Goal: Obtain resource: Download file/media

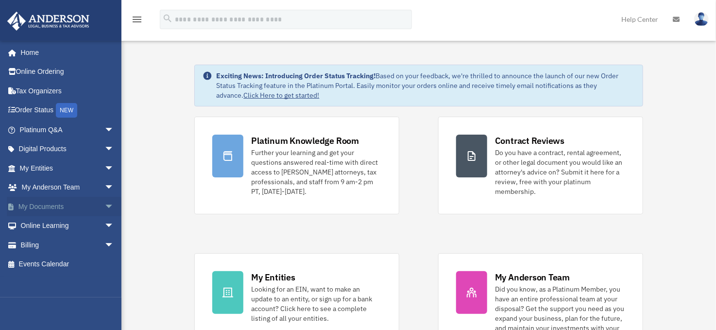
click at [30, 209] on link "My Documents arrow_drop_down" at bounding box center [68, 206] width 122 height 19
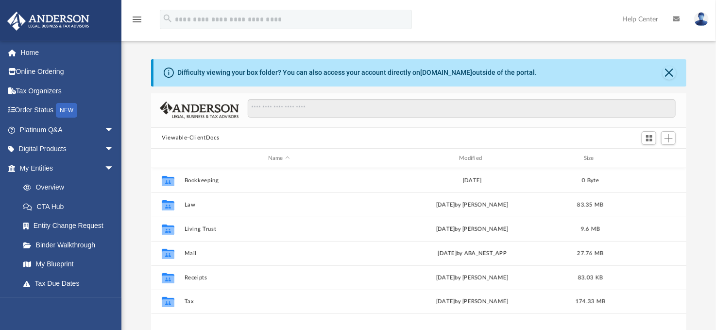
scroll to position [214, 527]
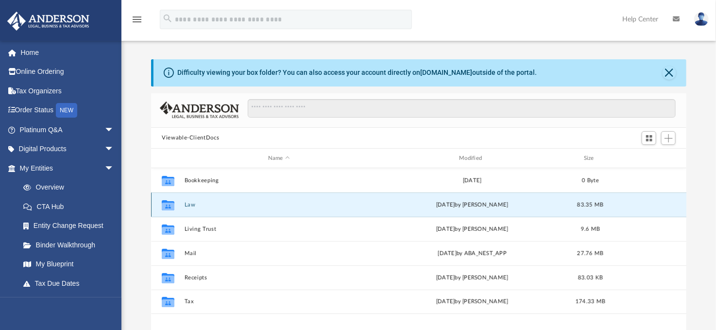
click at [191, 204] on button "Law" at bounding box center [278, 204] width 189 height 6
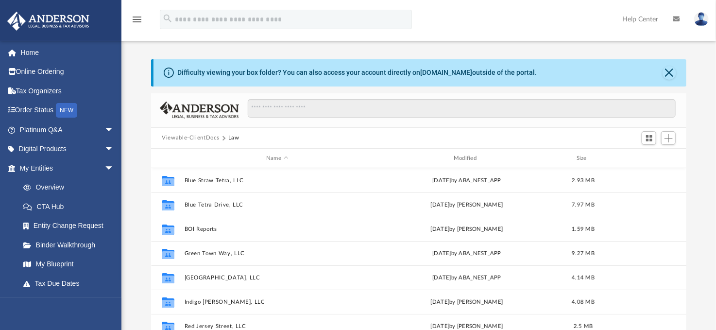
drag, startPoint x: 687, startPoint y: 194, endPoint x: 690, endPoint y: 214, distance: 19.6
click at [690, 214] on div "Difficulty viewing your box folder? You can also access your account directly o…" at bounding box center [418, 214] width 594 height 310
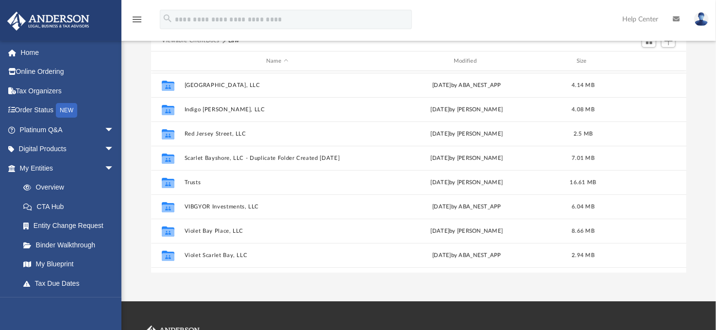
scroll to position [114, 0]
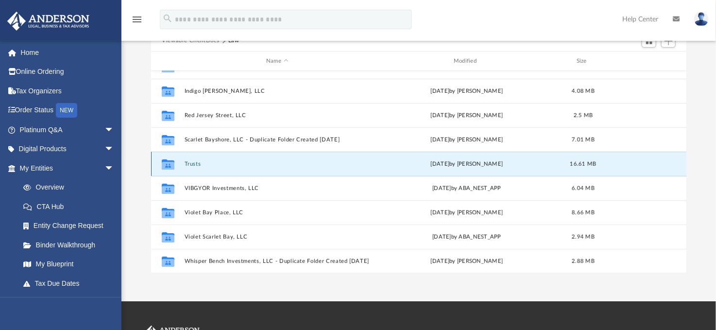
click at [194, 165] on button "Trusts" at bounding box center [276, 164] width 185 height 6
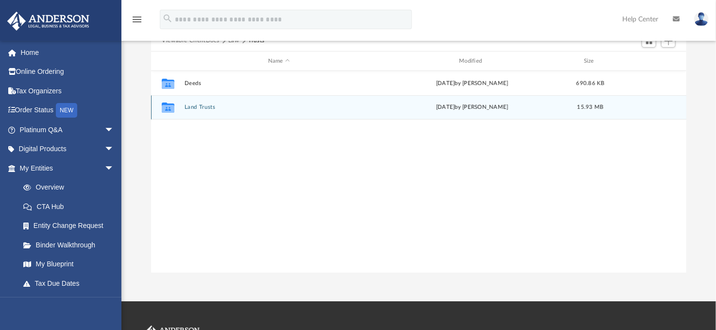
click at [202, 105] on button "Land Trusts" at bounding box center [278, 107] width 189 height 6
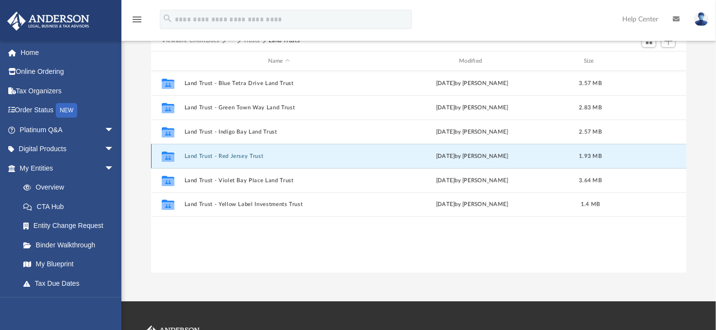
click at [219, 157] on button "Land Trust - Red Jersey Trust" at bounding box center [278, 156] width 189 height 6
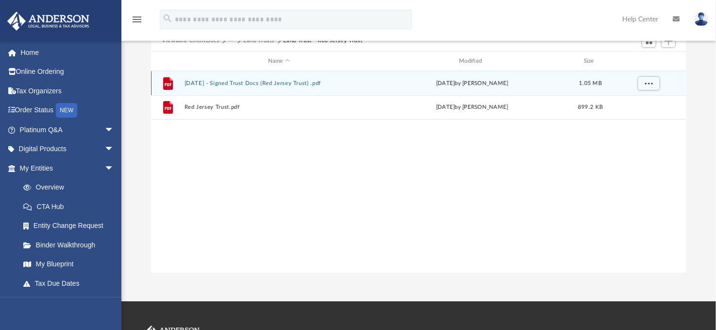
click at [241, 81] on button "[DATE] - Signed Trust Docs (Red Jersey Trust) .pdf" at bounding box center [278, 83] width 189 height 6
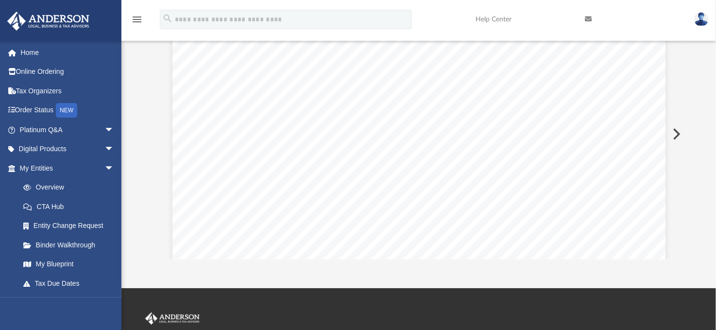
scroll to position [115, 0]
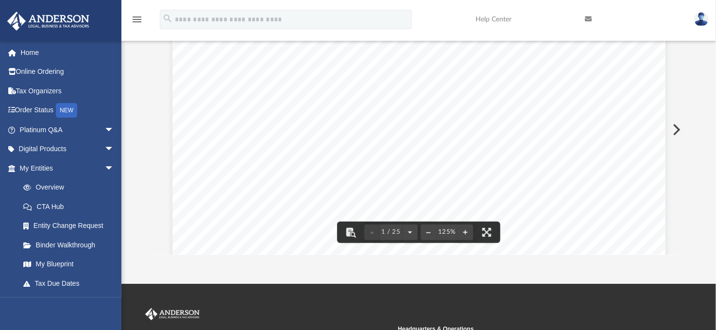
click at [678, 127] on button "Preview" at bounding box center [675, 129] width 21 height 27
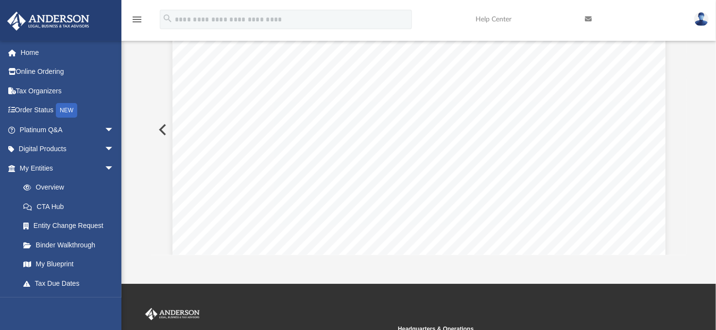
scroll to position [93, 0]
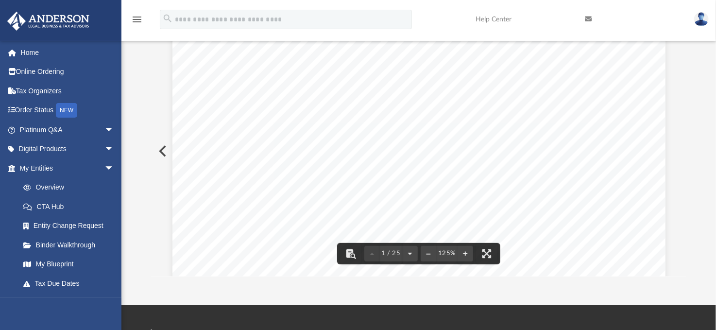
click at [684, 271] on div "Scroll to top vertical_align_top" at bounding box center [688, 278] width 20 height 20
click at [683, 271] on div "Scroll to top vertical_align_top" at bounding box center [688, 278] width 20 height 20
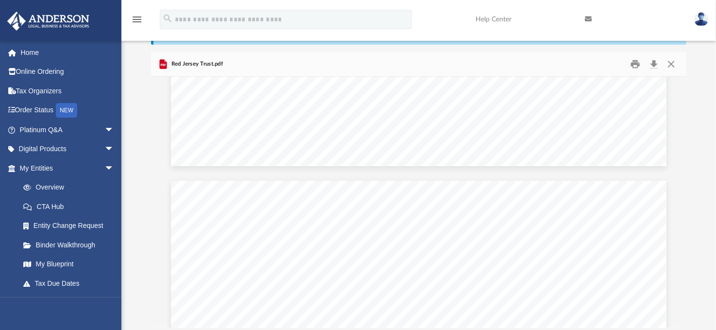
scroll to position [1481, 0]
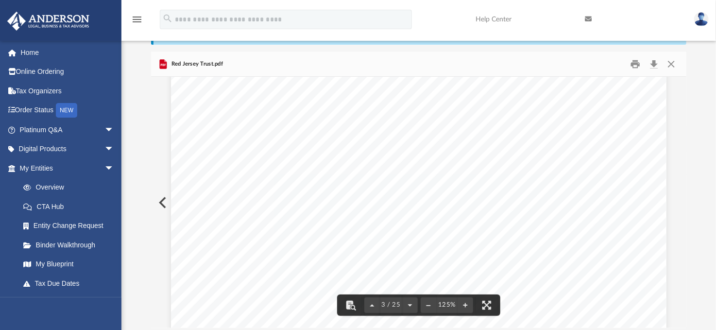
drag, startPoint x: 390, startPoint y: 102, endPoint x: 248, endPoint y: 94, distance: 143.0
click at [249, 94] on div "C ONFIRMATION OF NAMES AND FIDUCIARIES FOR THE RED JERSEY TRUST T rust Informat…" at bounding box center [418, 231] width 495 height 641
drag, startPoint x: 236, startPoint y: 91, endPoint x: 374, endPoint y: 91, distance: 138.4
click at [374, 91] on div "C ONFIRMATION OF NAMES AND FIDUCIARIES FOR THE RED JERSEY TRUST T rust Informat…" at bounding box center [418, 231] width 495 height 641
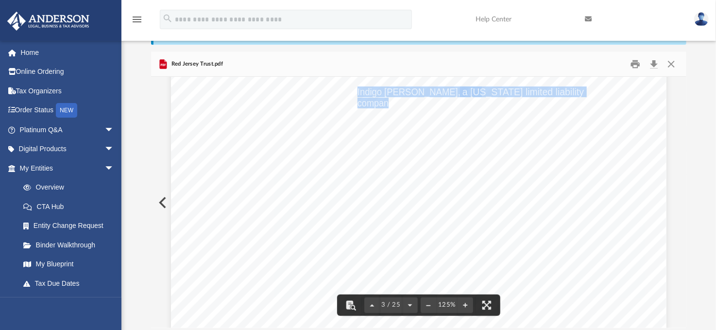
drag, startPoint x: 386, startPoint y: 105, endPoint x: 370, endPoint y: 92, distance: 20.3
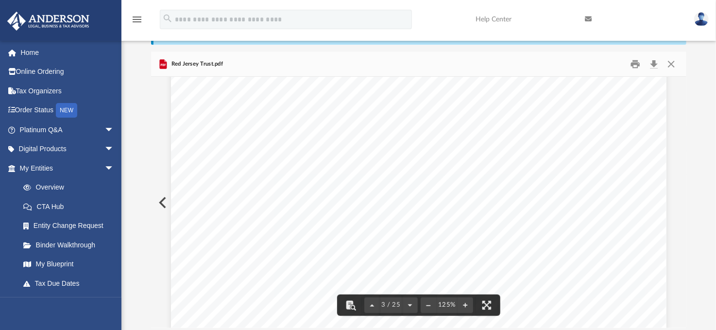
click at [388, 103] on span "company" at bounding box center [374, 103] width 35 height 10
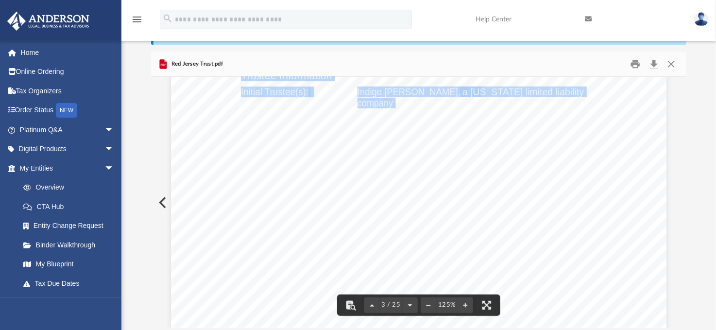
drag, startPoint x: 388, startPoint y: 103, endPoint x: 207, endPoint y: 82, distance: 181.9
click at [349, 92] on div "C ONFIRMATION OF NAMES AND FIDUCIARIES FOR THE RED JERSEY TRUST T rust Informat…" at bounding box center [418, 231] width 495 height 641
click at [670, 63] on button "Close" at bounding box center [670, 63] width 17 height 15
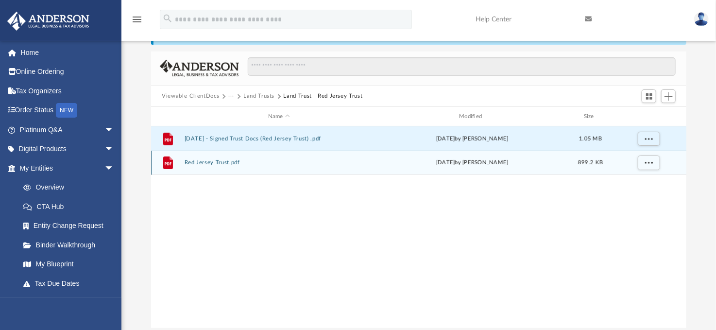
click at [217, 162] on button "Red Jersey Trust.pdf" at bounding box center [278, 163] width 189 height 6
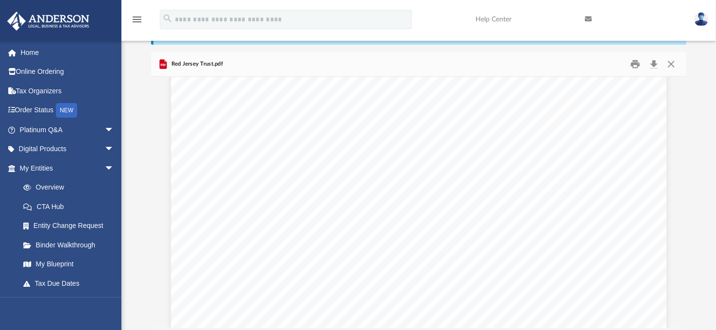
scroll to position [6114, 0]
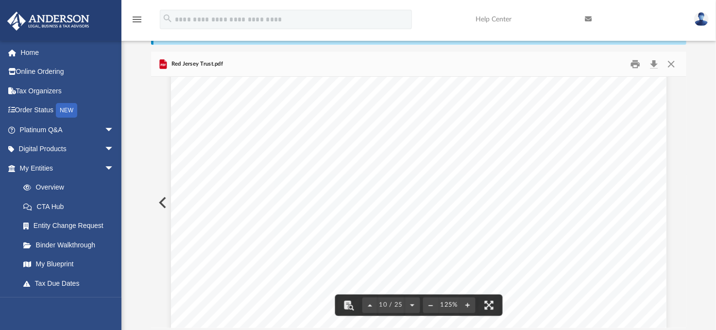
click at [613, 173] on div "THE RED JERSEY TRUST [DATE]" at bounding box center [418, 187] width 495 height 641
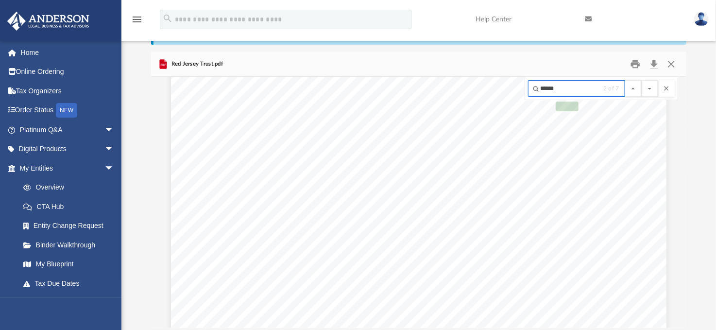
scroll to position [6630, 0]
type input "******"
click at [641, 80] on button "File preview" at bounding box center [649, 88] width 17 height 17
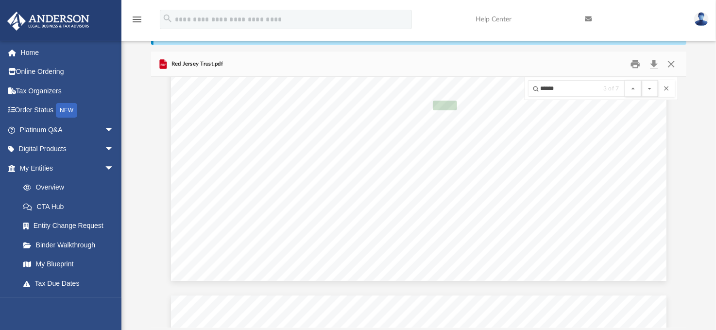
click at [641, 80] on button "File preview" at bounding box center [649, 88] width 17 height 17
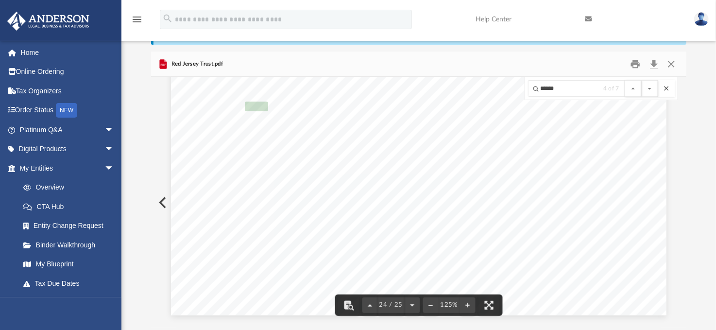
click at [668, 90] on button "File preview" at bounding box center [666, 88] width 17 height 17
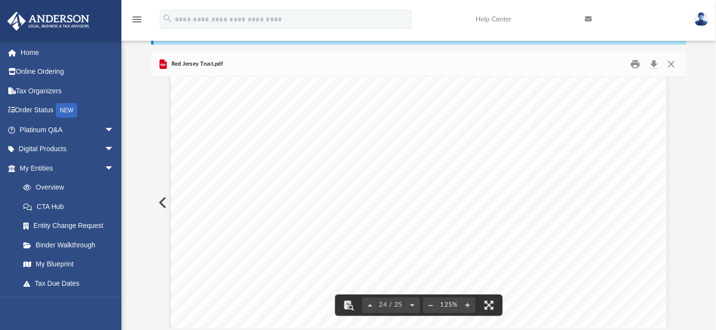
scroll to position [15211, 0]
click at [670, 65] on button "Close" at bounding box center [670, 63] width 17 height 15
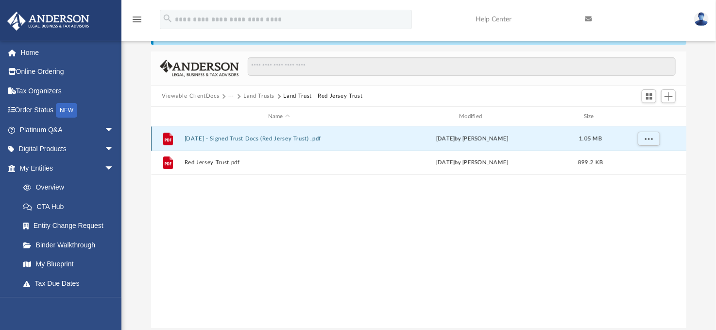
click at [316, 138] on button "[DATE] - Signed Trust Docs (Red Jersey Trust) .pdf" at bounding box center [278, 138] width 189 height 6
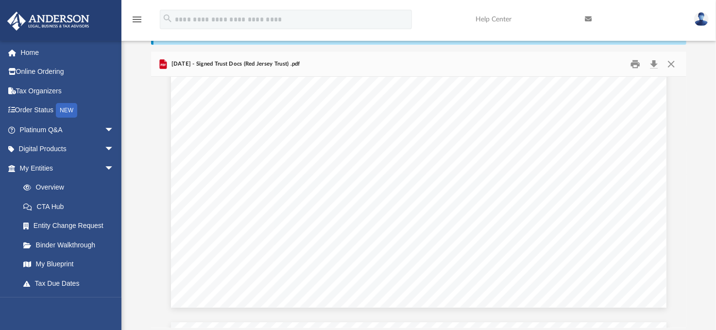
scroll to position [1403, 0]
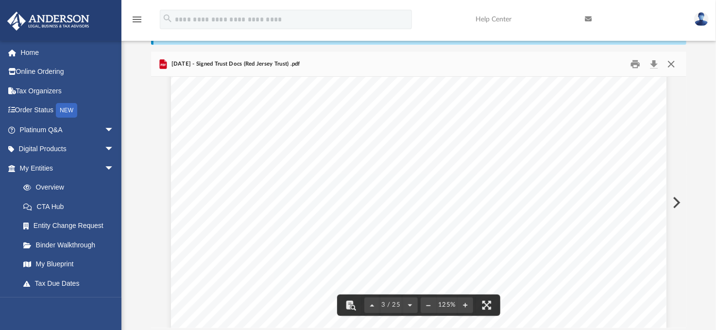
click at [671, 66] on button "Close" at bounding box center [670, 63] width 17 height 15
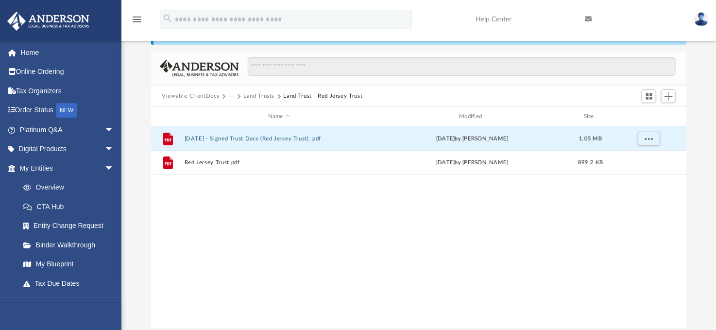
click at [196, 94] on button "Viewable-ClientDocs" at bounding box center [190, 96] width 57 height 9
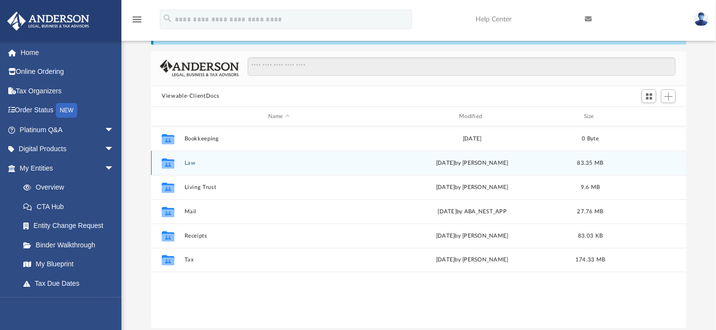
click at [191, 160] on button "Law" at bounding box center [278, 163] width 189 height 6
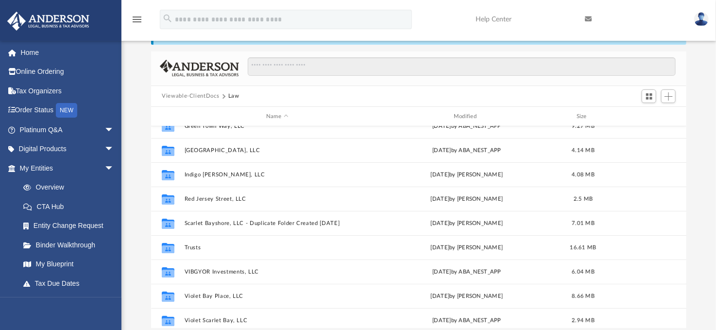
scroll to position [99, 0]
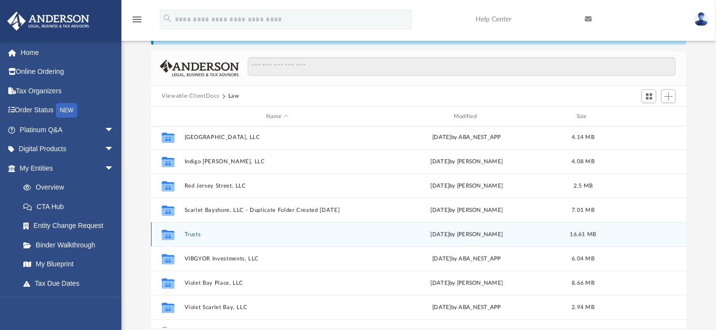
click at [196, 235] on button "Trusts" at bounding box center [276, 234] width 185 height 6
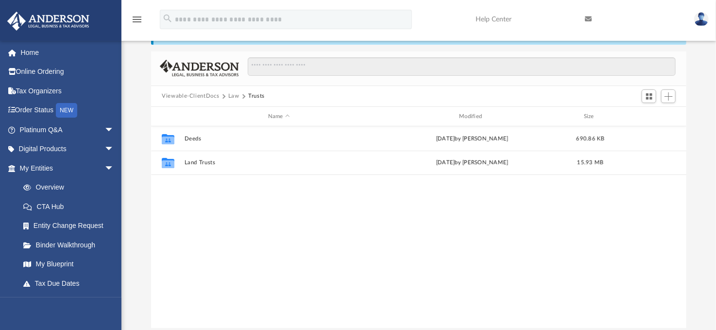
scroll to position [0, 0]
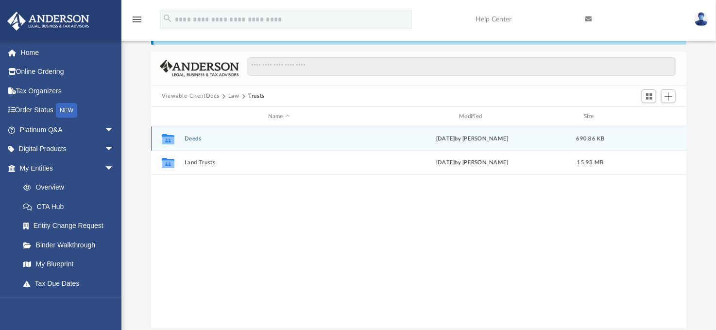
click at [196, 137] on button "Deeds" at bounding box center [278, 138] width 189 height 6
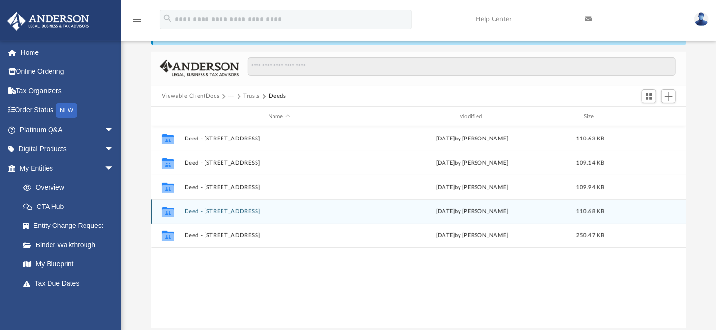
click at [245, 210] on button "Deed - [STREET_ADDRESS]" at bounding box center [278, 211] width 189 height 6
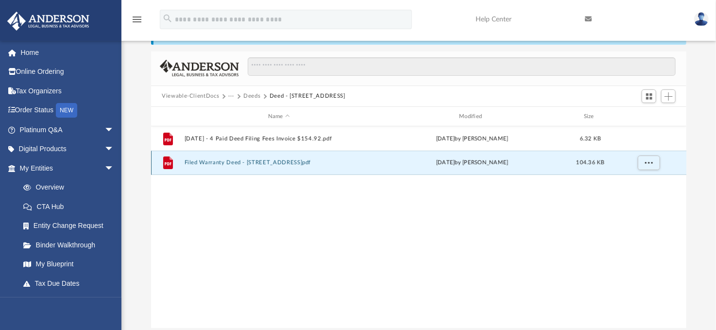
click at [248, 162] on button "Filed Warranty Deed - [STREET_ADDRESS]pdf" at bounding box center [278, 163] width 189 height 6
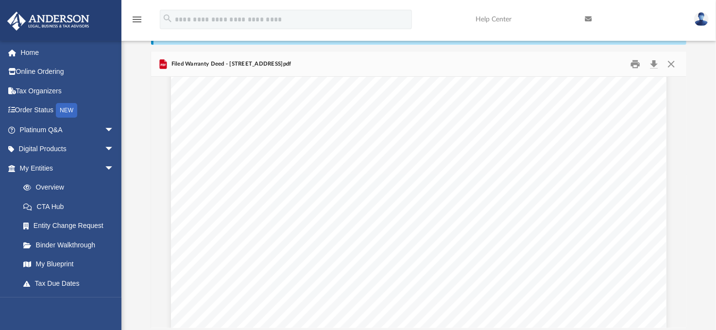
scroll to position [162, 0]
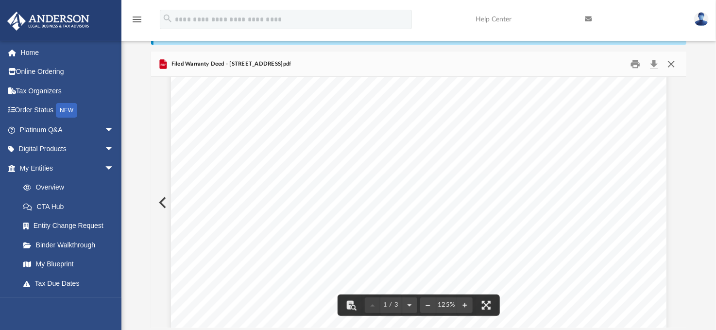
click at [670, 64] on button "Close" at bounding box center [670, 63] width 17 height 15
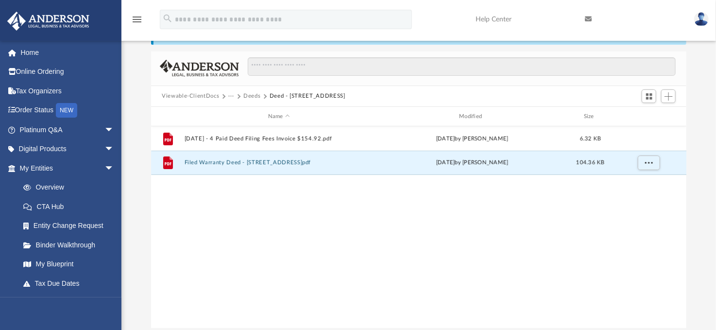
click at [256, 96] on button "Deeds" at bounding box center [251, 96] width 17 height 9
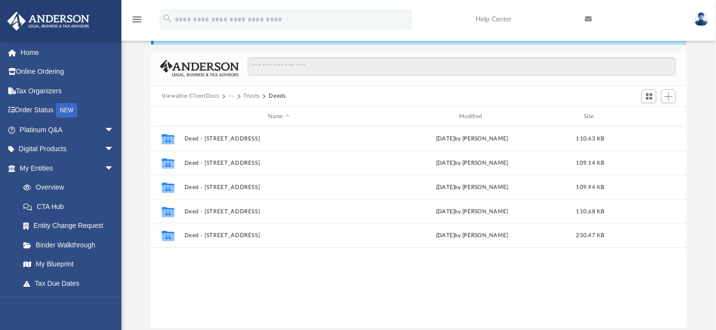
click at [256, 96] on button "Trusts" at bounding box center [251, 96] width 17 height 9
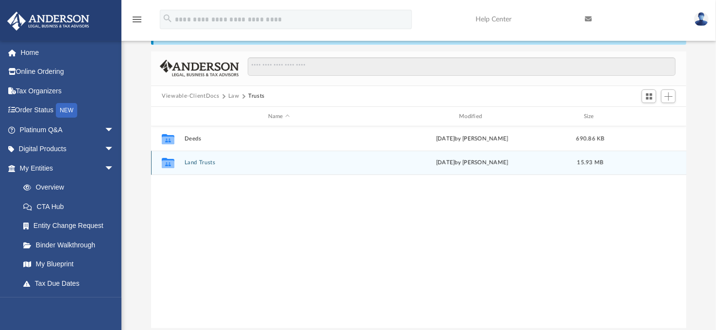
click at [197, 160] on button "Land Trusts" at bounding box center [278, 163] width 189 height 6
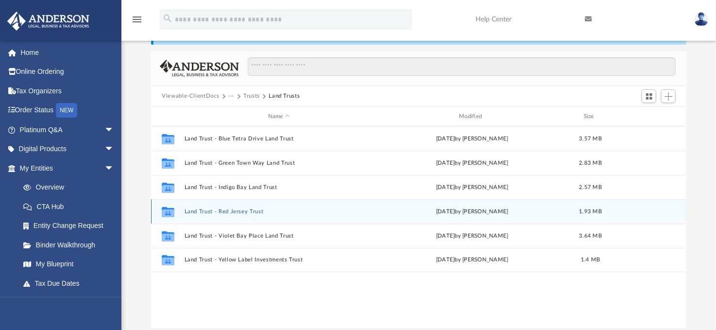
click at [212, 214] on button "Land Trust - Red Jersey Trust" at bounding box center [278, 211] width 189 height 6
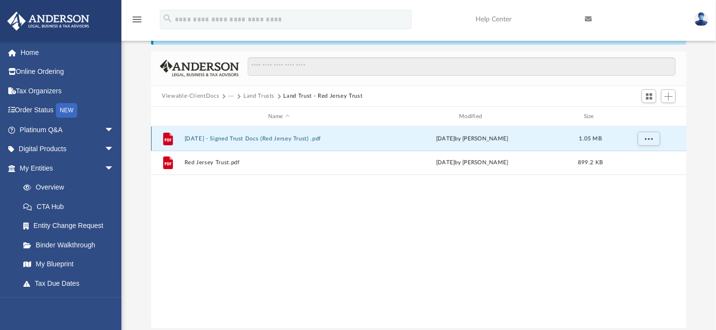
click at [236, 137] on button "[DATE] - Signed Trust Docs (Red Jersey Trust) .pdf" at bounding box center [278, 138] width 189 height 6
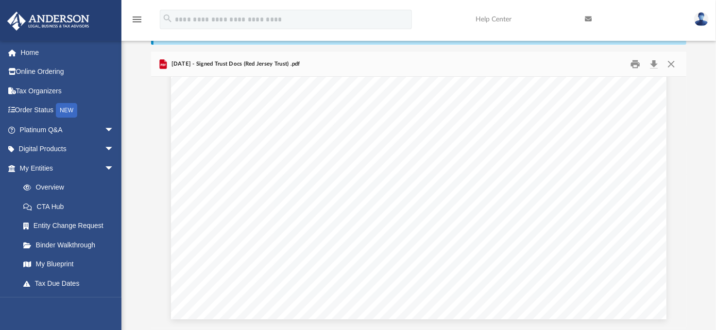
scroll to position [6086, 0]
